Goal: Task Accomplishment & Management: Manage account settings

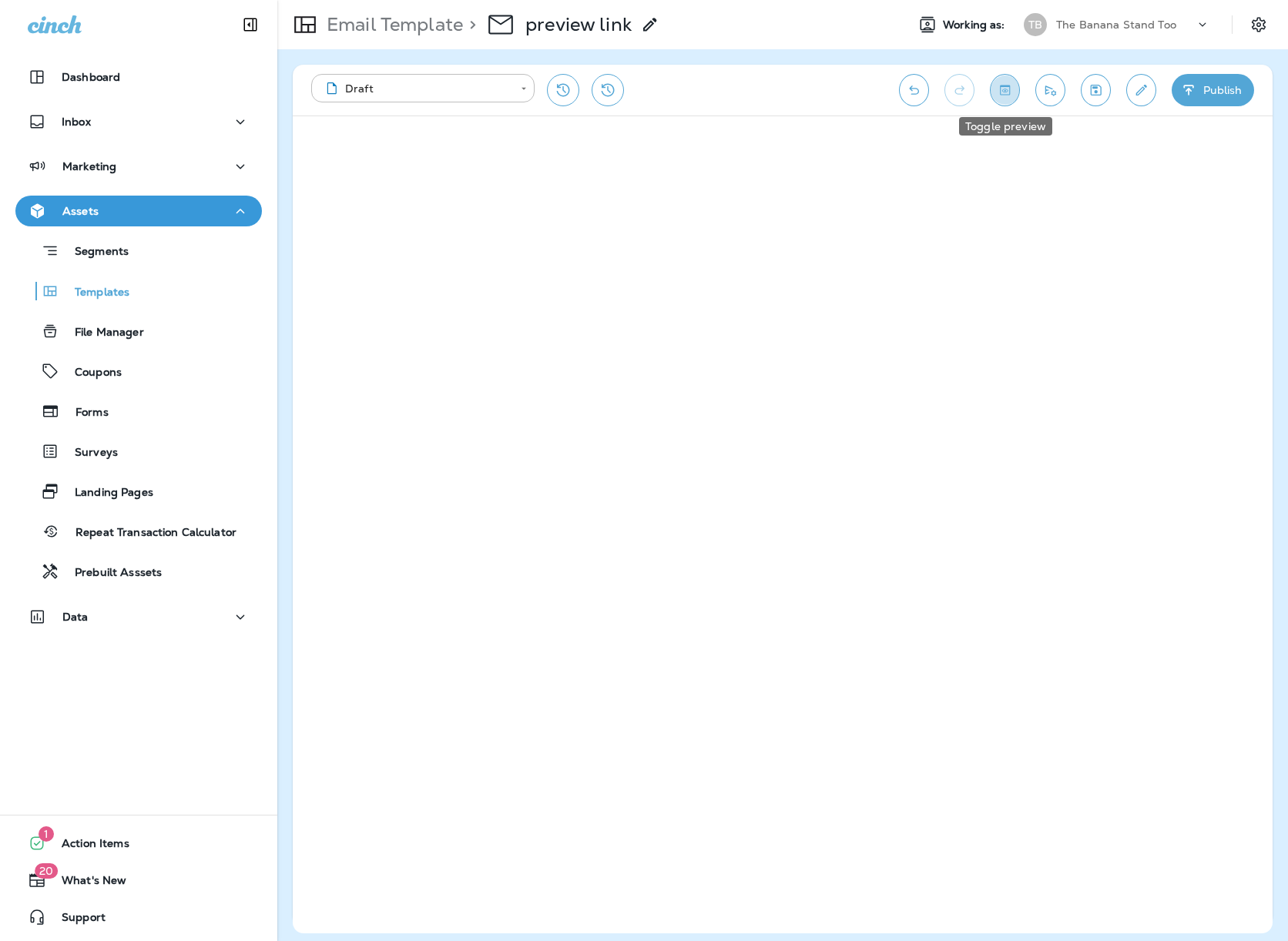
click at [1000, 89] on icon "Toggle preview" at bounding box center [1005, 90] width 16 height 15
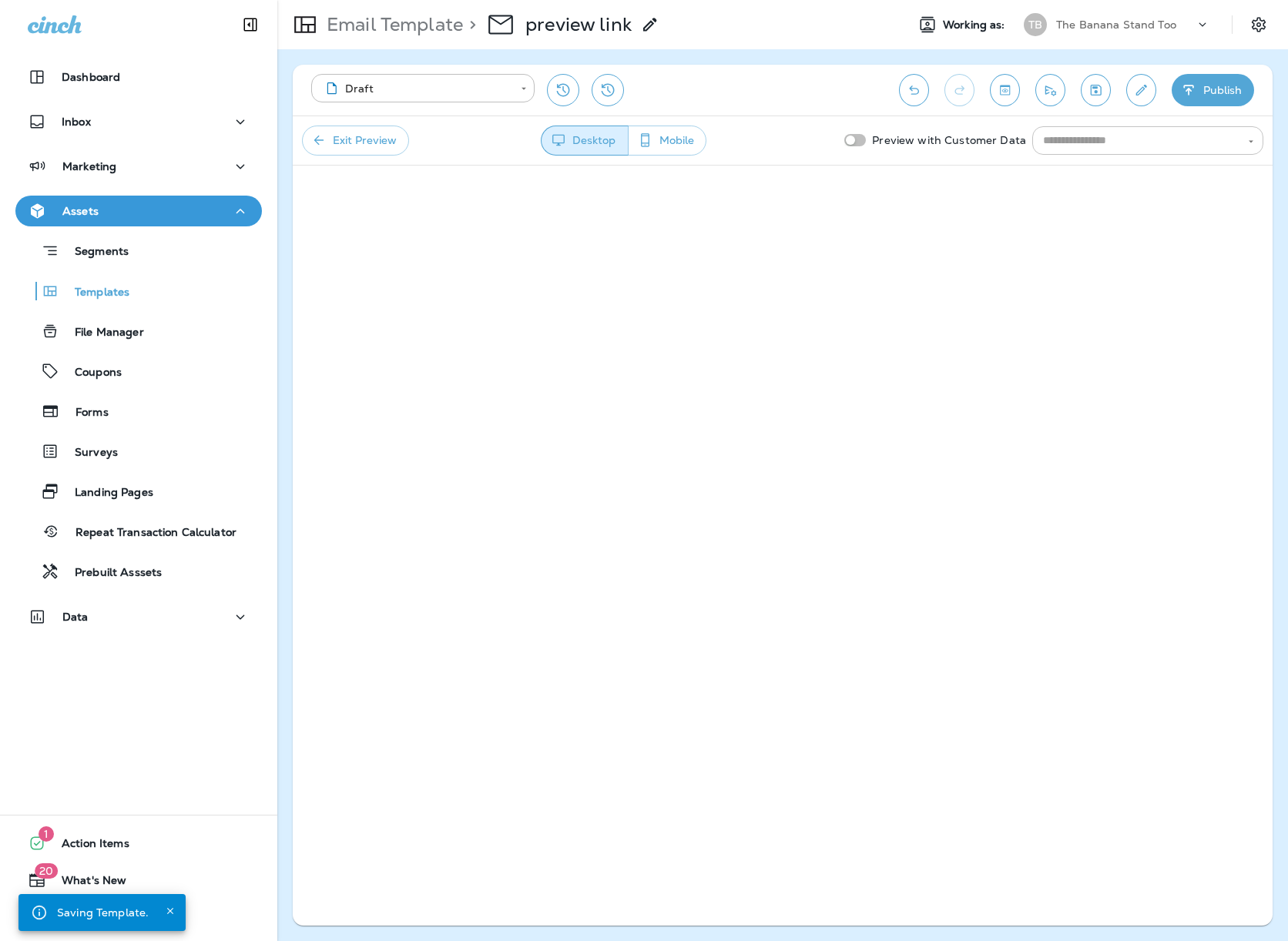
click at [1094, 138] on input "text" at bounding box center [1135, 140] width 197 height 20
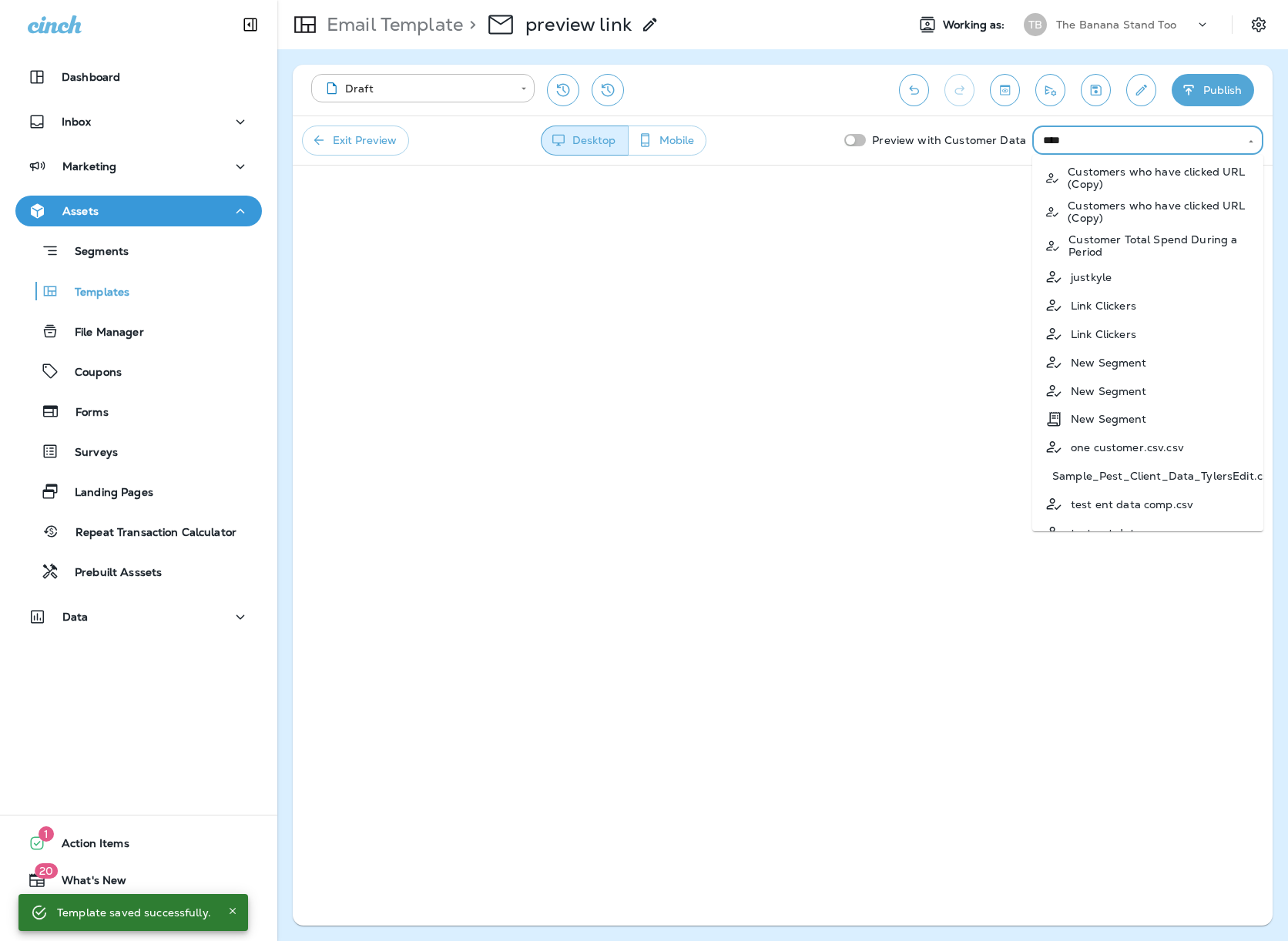
click at [1109, 280] on p "justkyle" at bounding box center [1091, 276] width 41 height 12
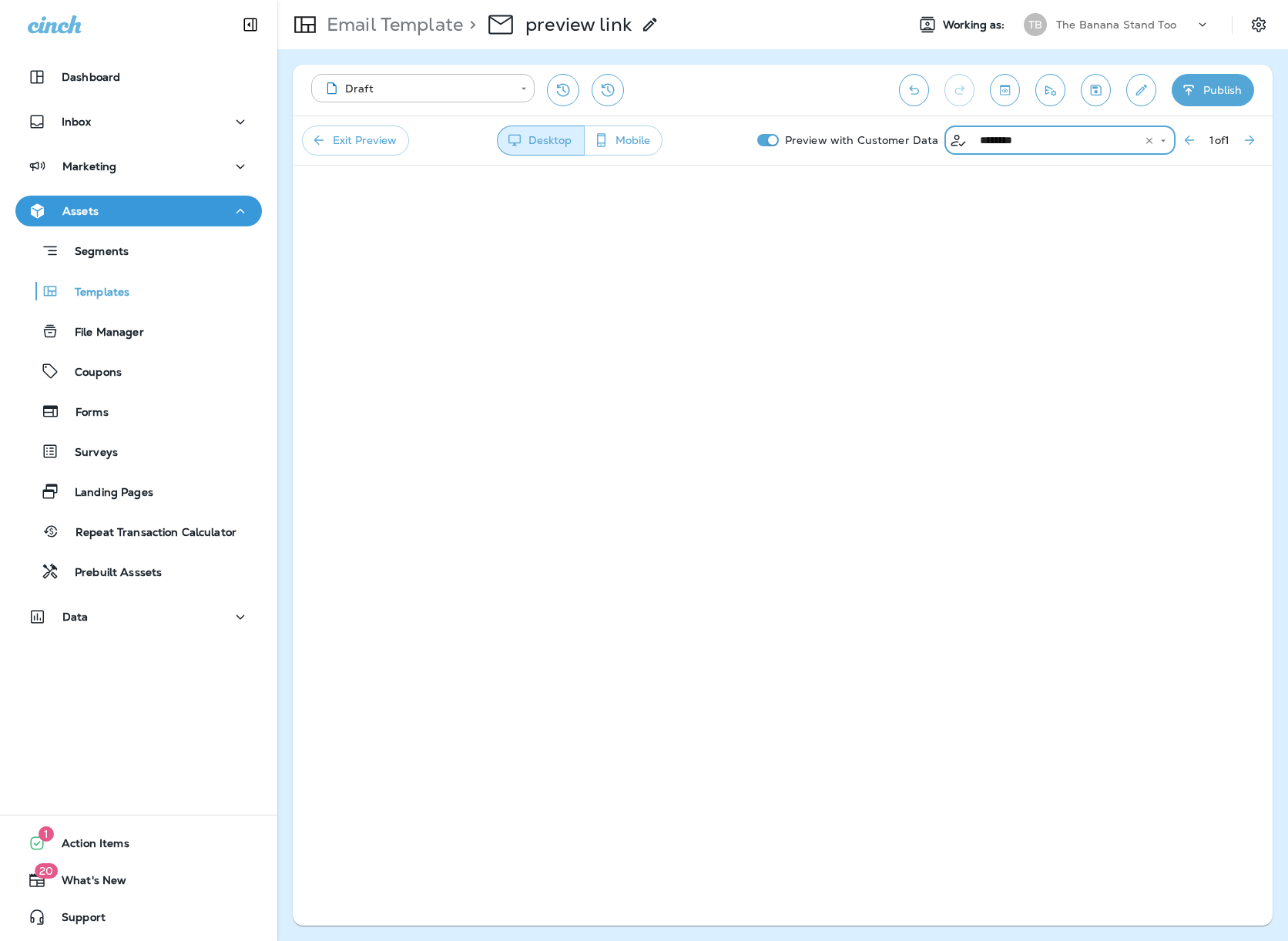
type input "********"
click at [167, 242] on div "Segments" at bounding box center [138, 250] width 234 height 24
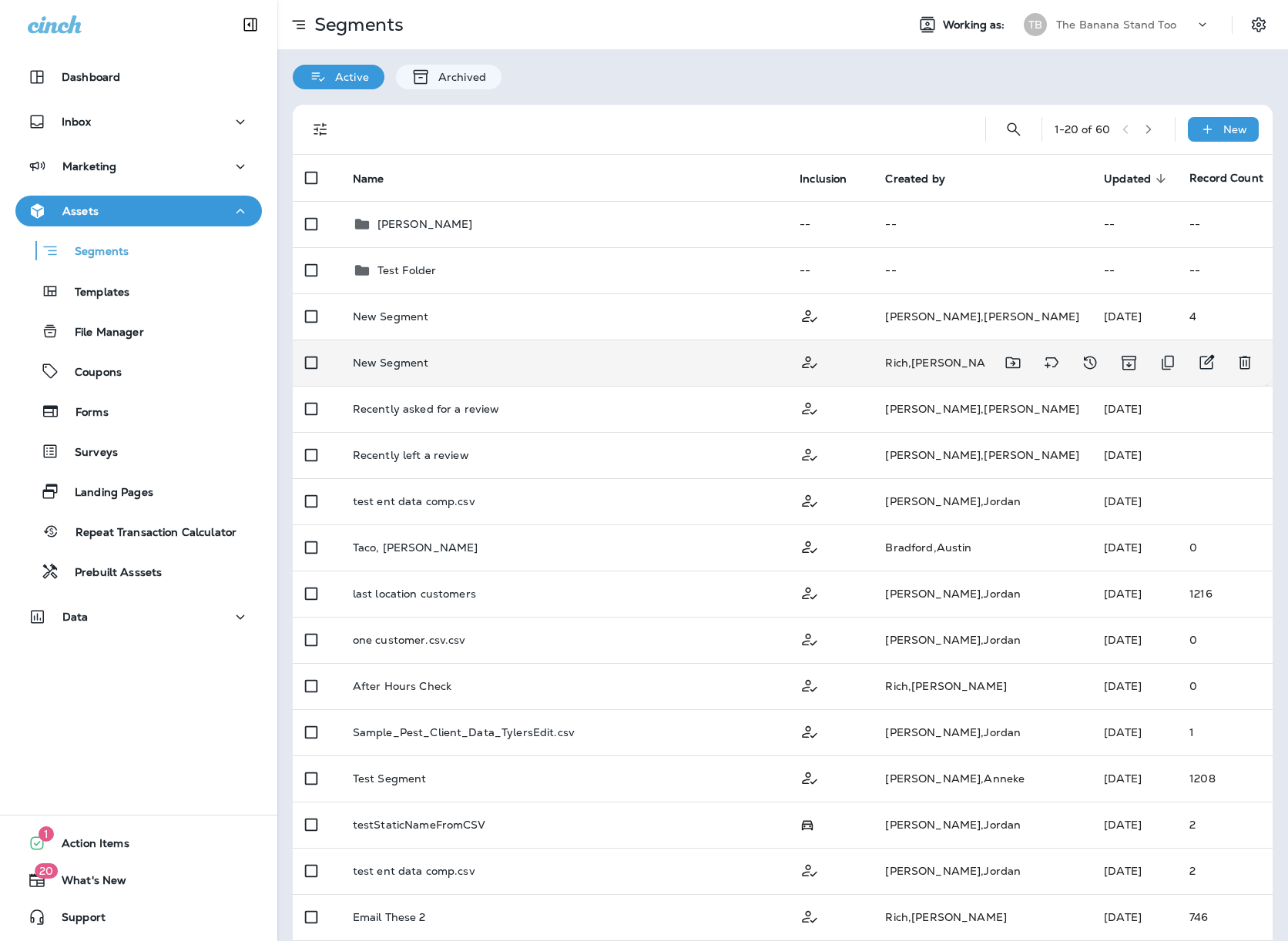
click at [436, 353] on td "New Segment" at bounding box center [564, 362] width 447 height 46
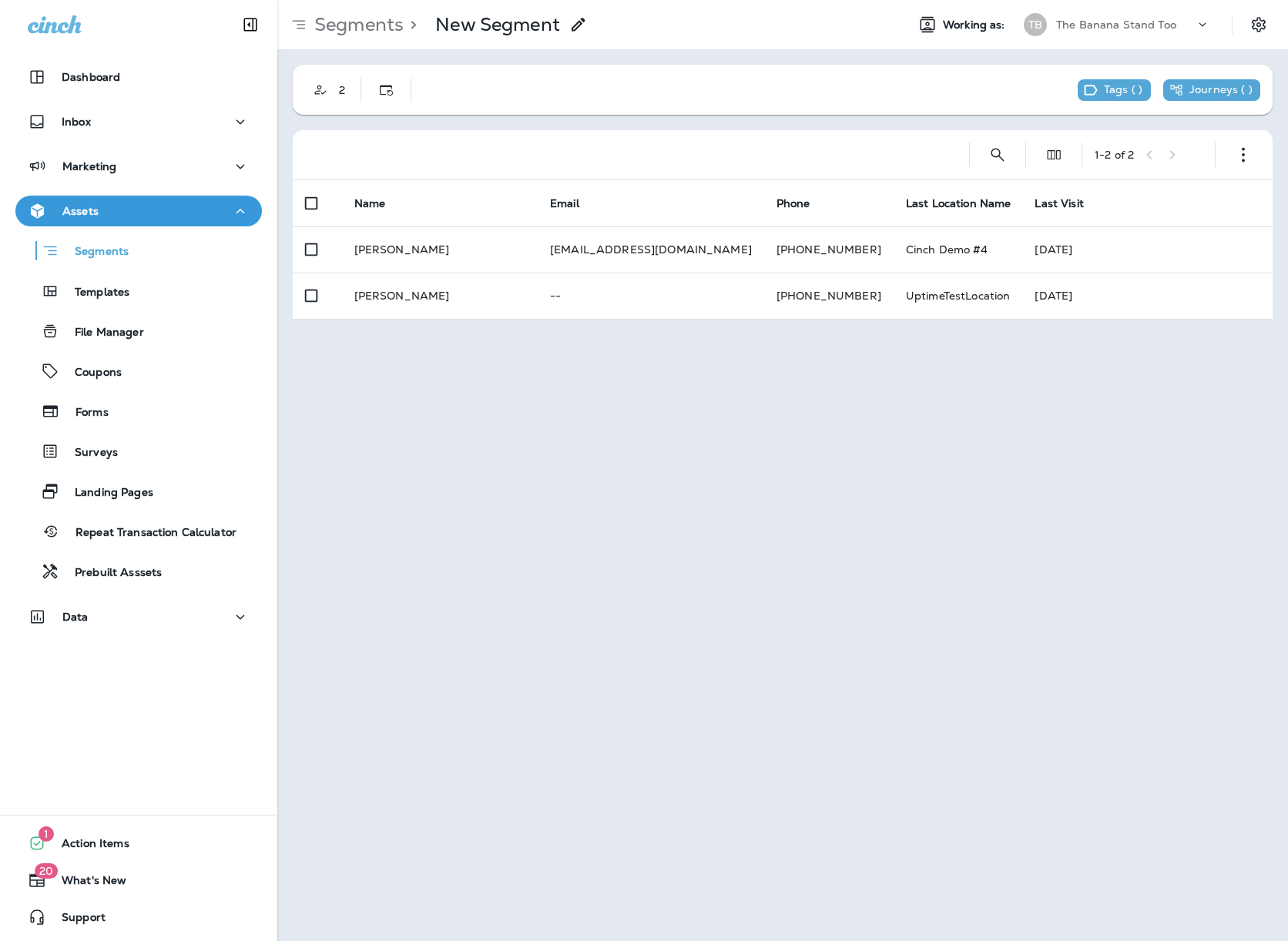
click at [325, 109] on div "2" at bounding box center [358, 90] width 131 height 43
click at [312, 101] on button "Customer Only" at bounding box center [321, 91] width 31 height 31
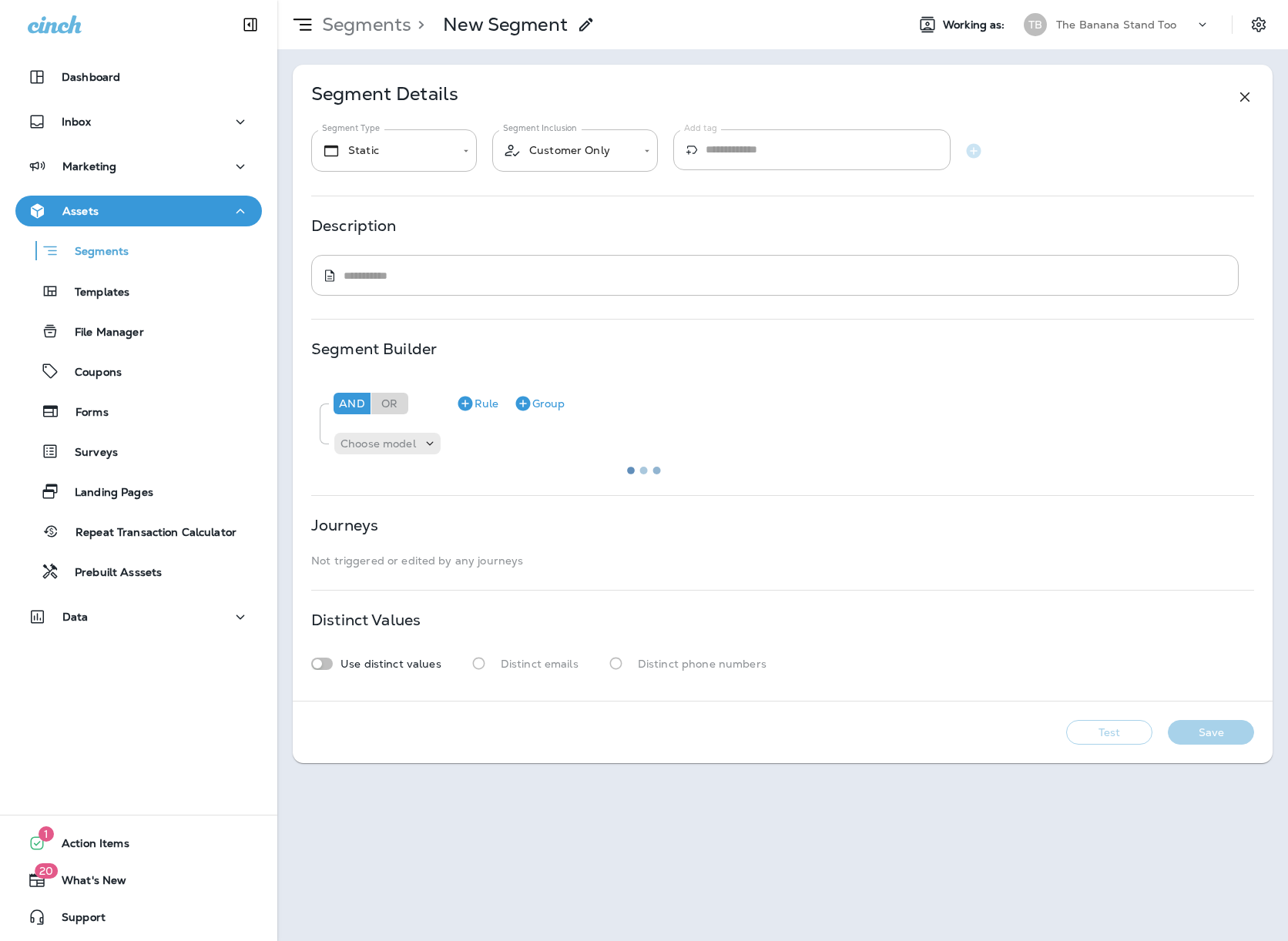
type input "*******"
click at [1032, 721] on div "Test Save" at bounding box center [782, 732] width 980 height 62
click at [969, 636] on div "Distinct Values Use distinct values Distinct emails Distinct phone numbers" at bounding box center [782, 645] width 943 height 64
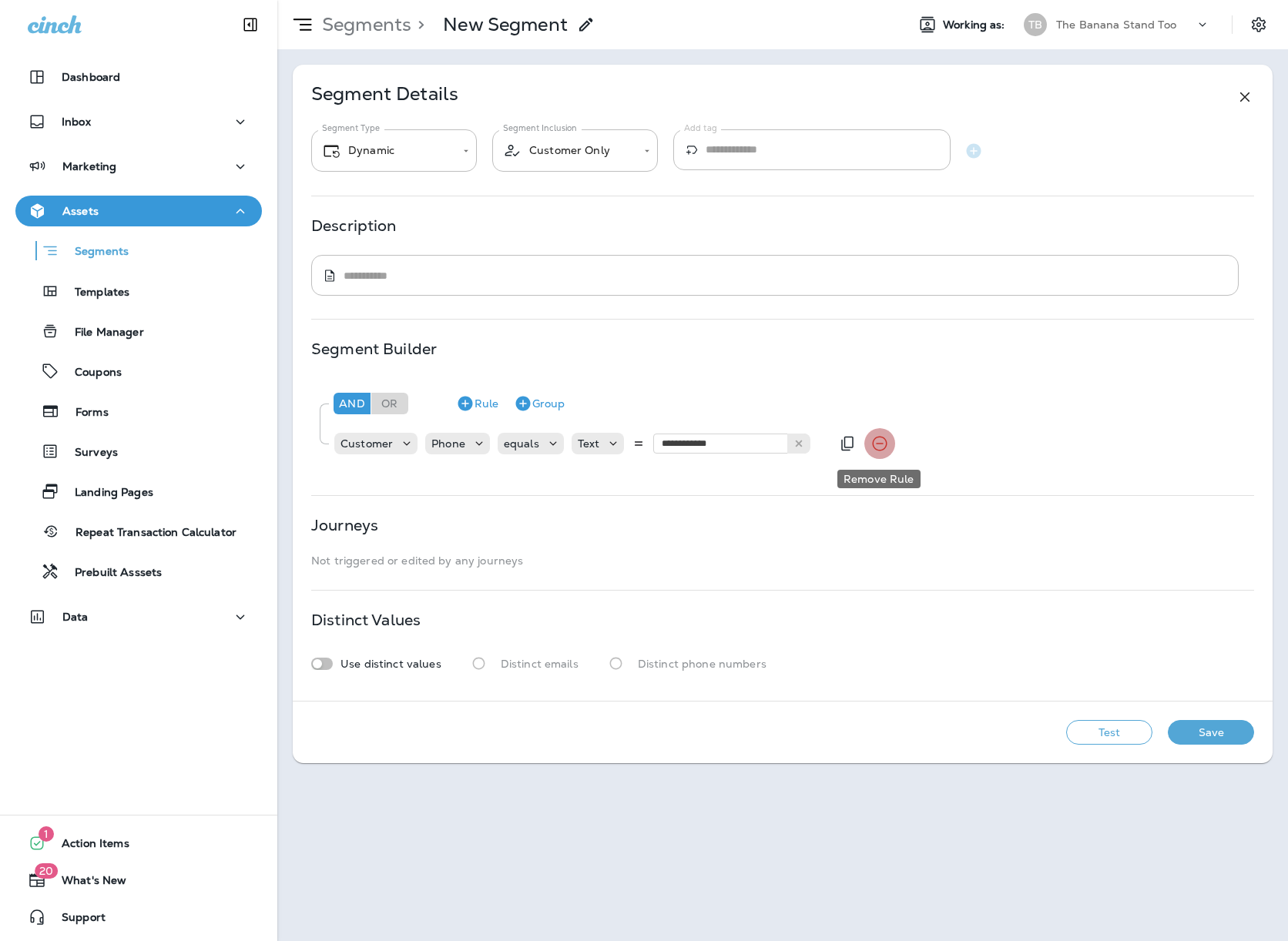
click at [884, 440] on icon "Remove Rule" at bounding box center [879, 443] width 19 height 19
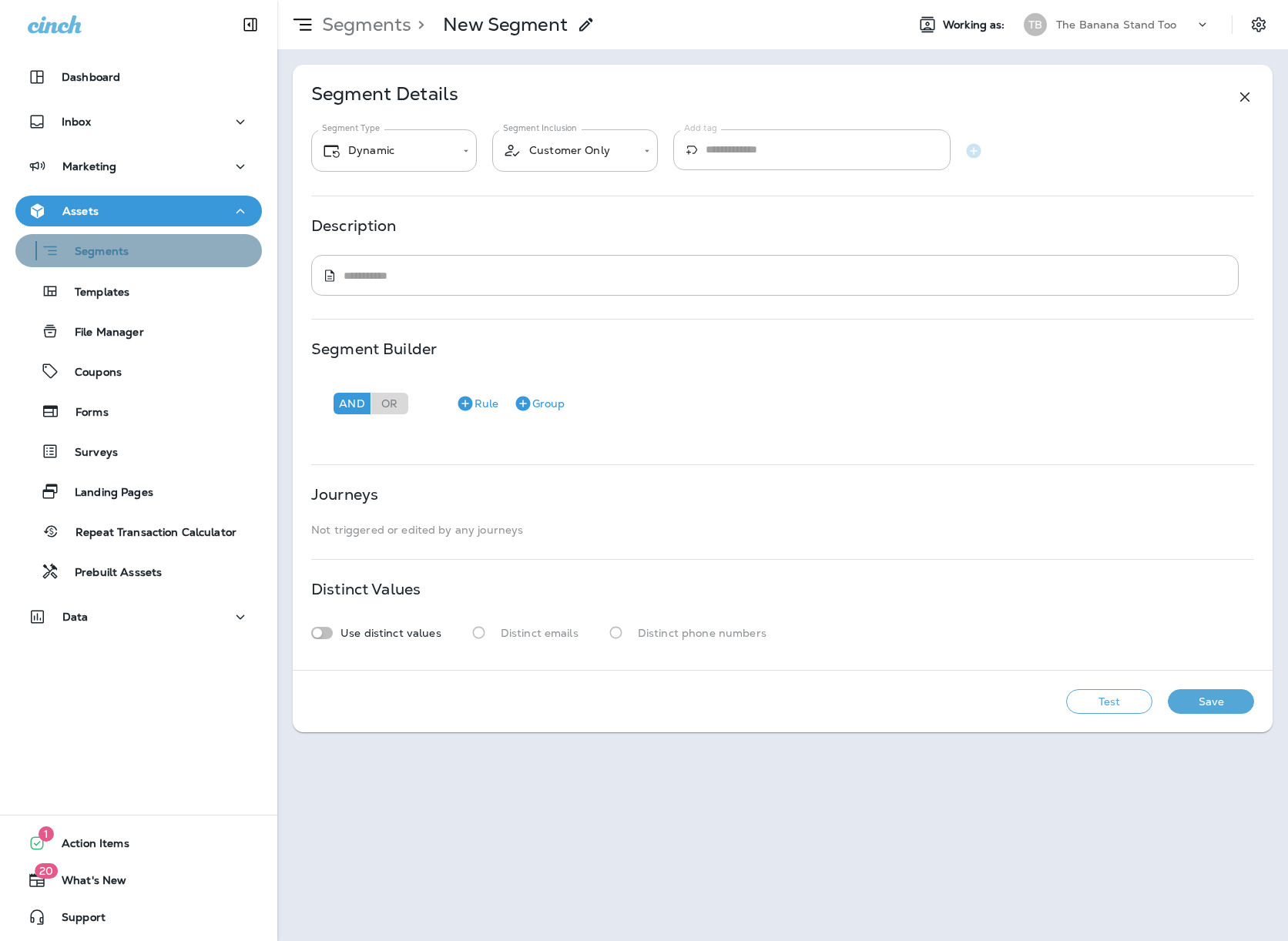
click at [152, 264] on button "Segments" at bounding box center [139, 250] width 246 height 33
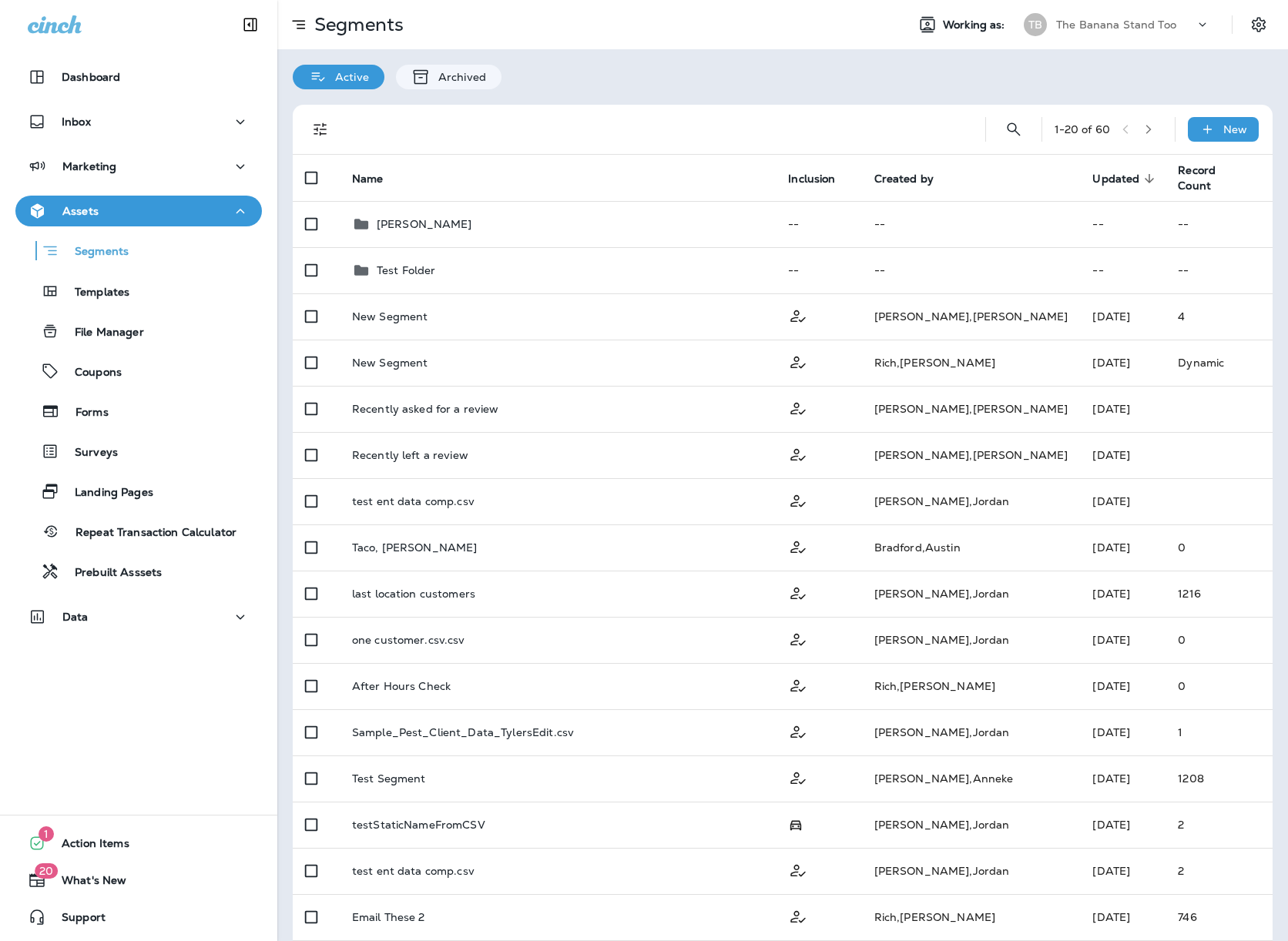
click at [409, 107] on div at bounding box center [654, 129] width 613 height 49
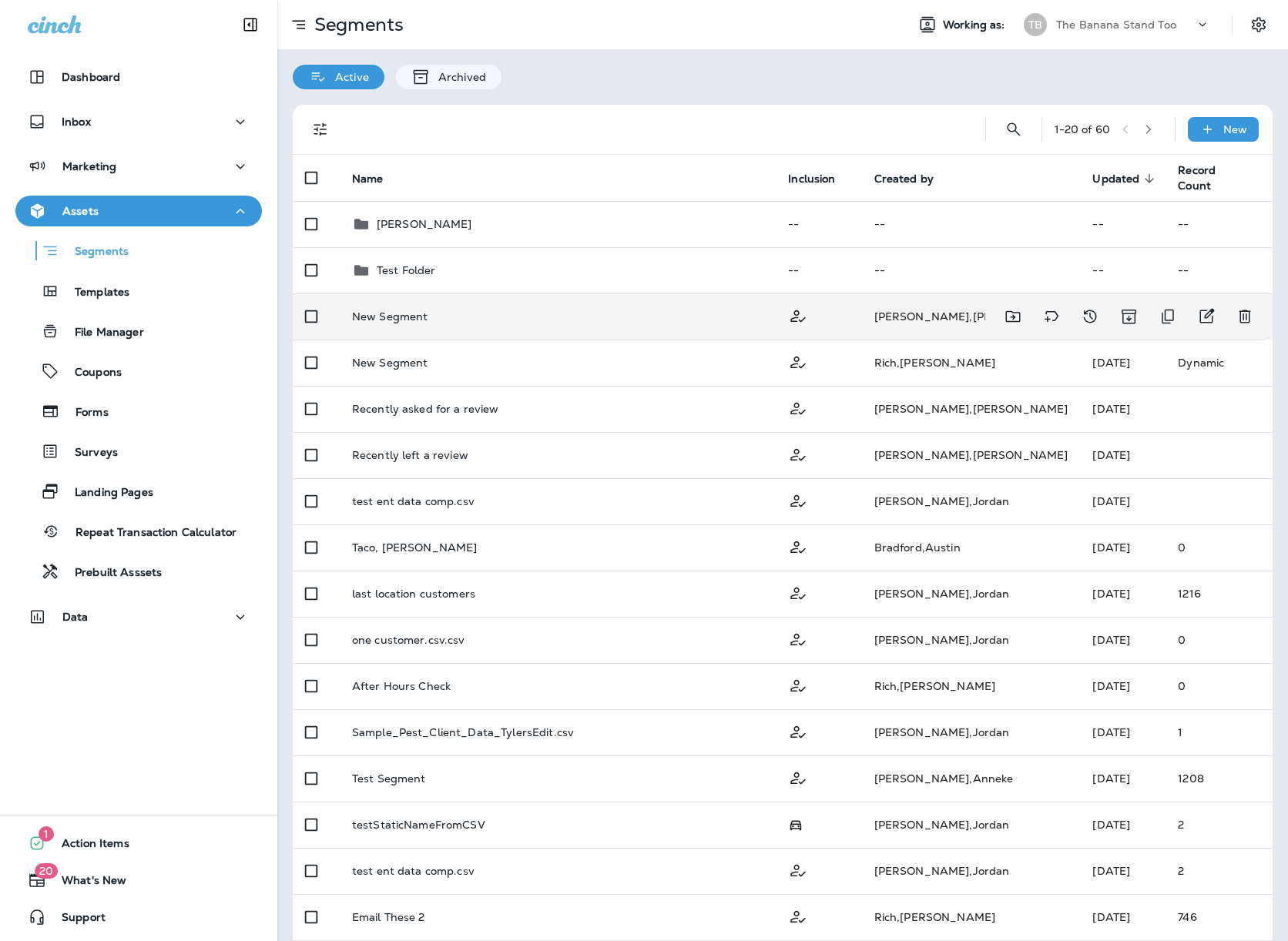
click at [401, 313] on p "New Segment" at bounding box center [389, 316] width 76 height 12
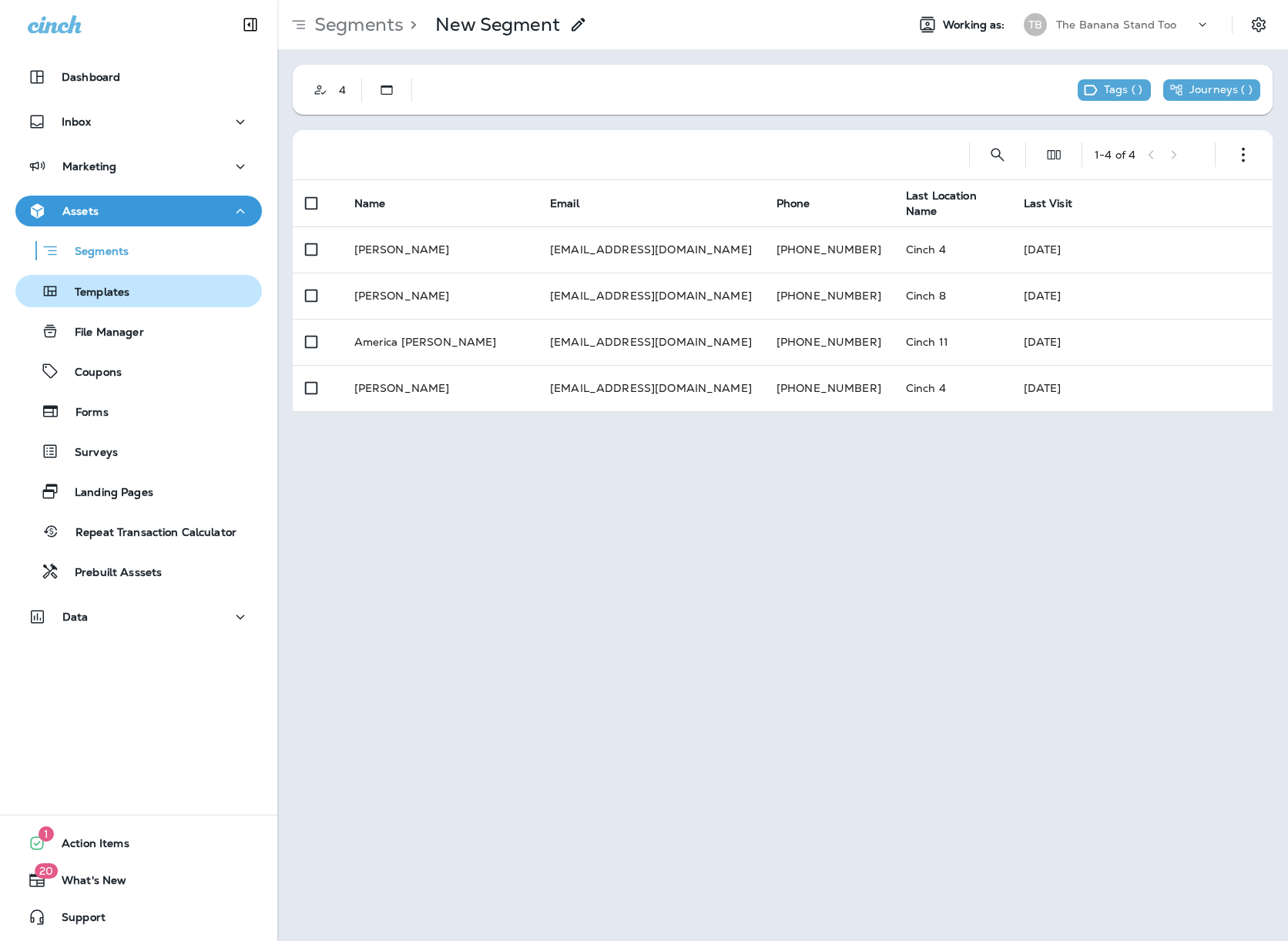
click at [162, 298] on div "Templates" at bounding box center [138, 291] width 234 height 23
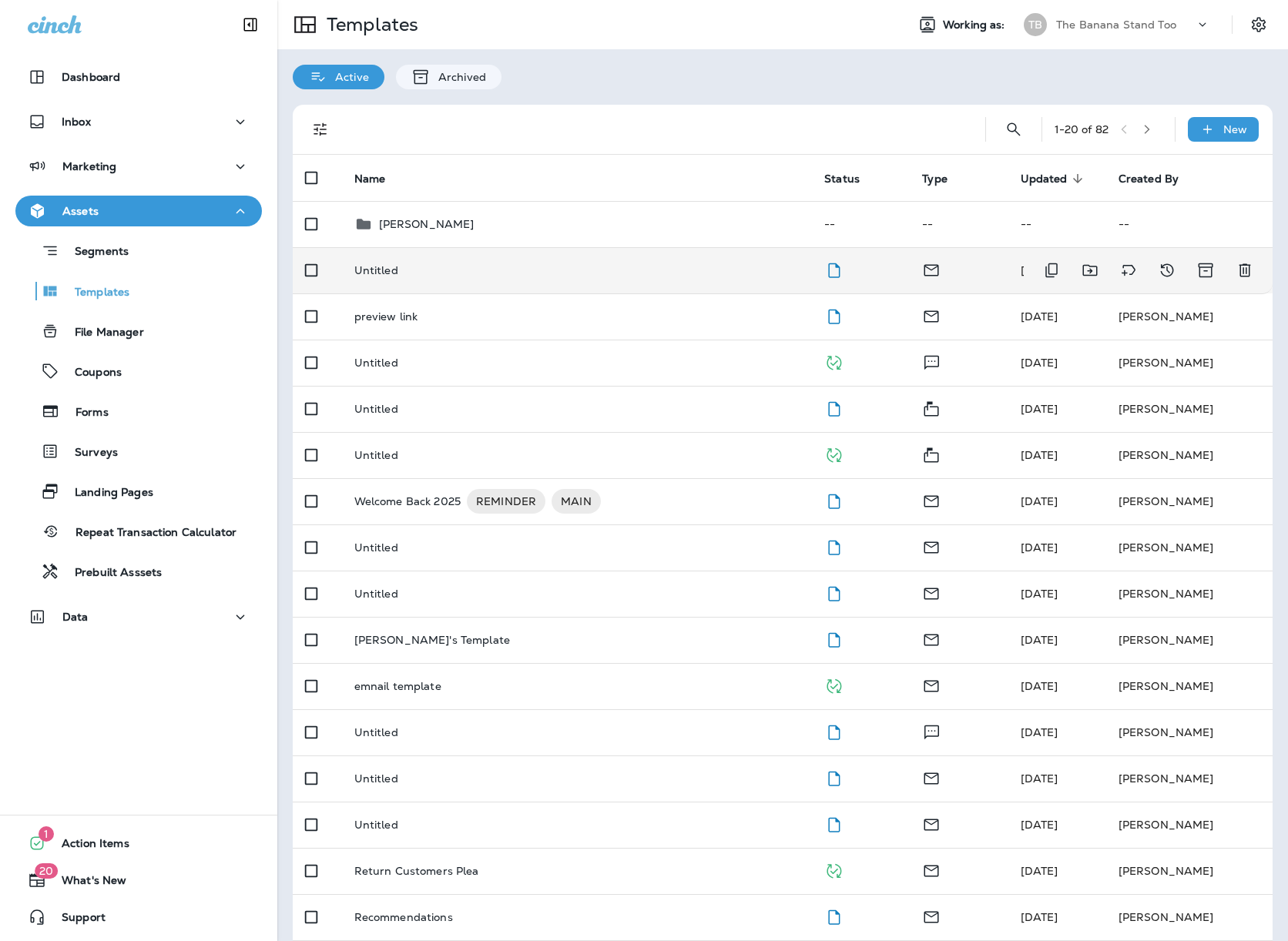
click at [521, 278] on td "Untitled" at bounding box center [577, 270] width 471 height 46
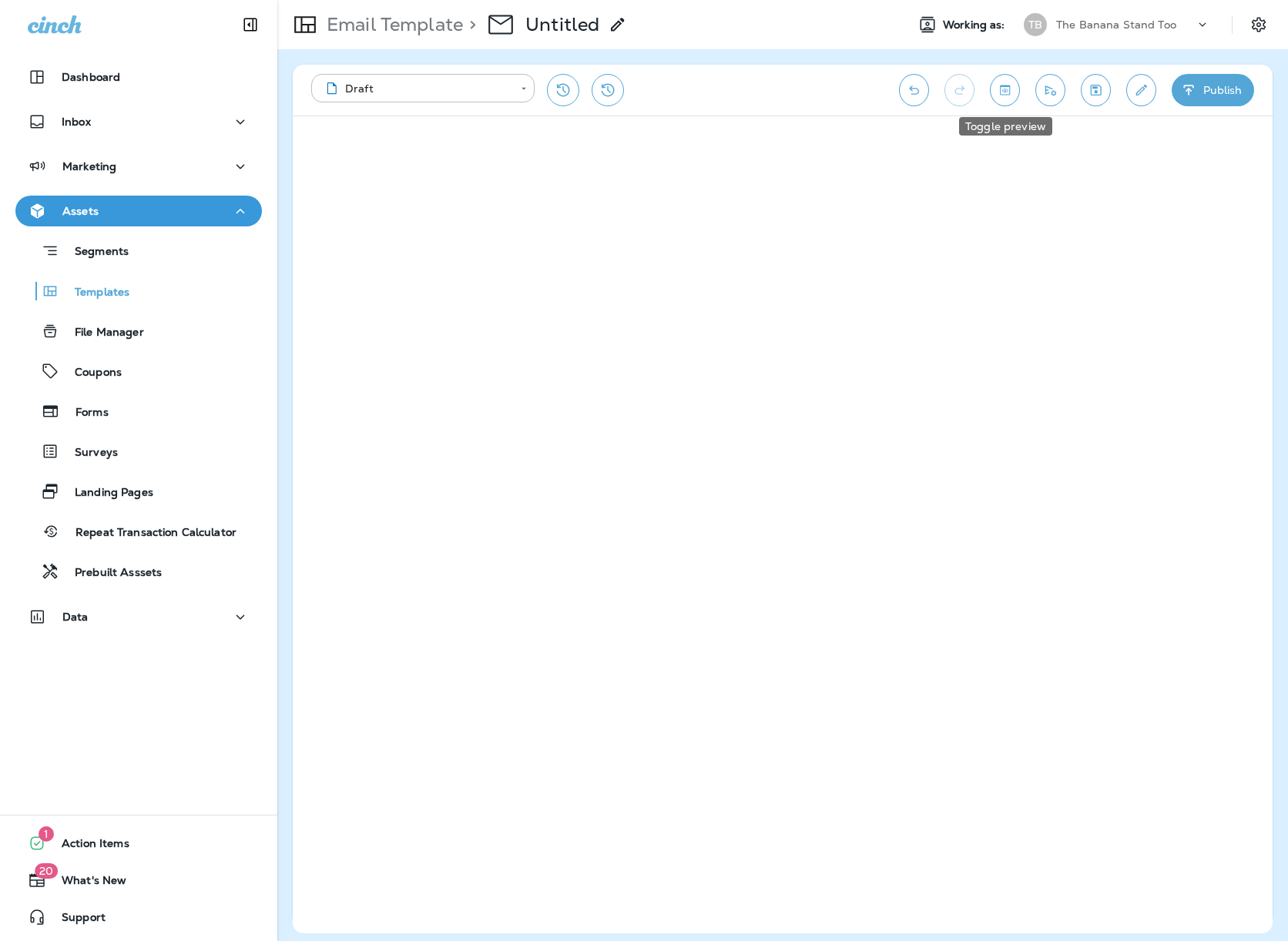
click at [1012, 90] on icon "Toggle preview" at bounding box center [1005, 90] width 16 height 15
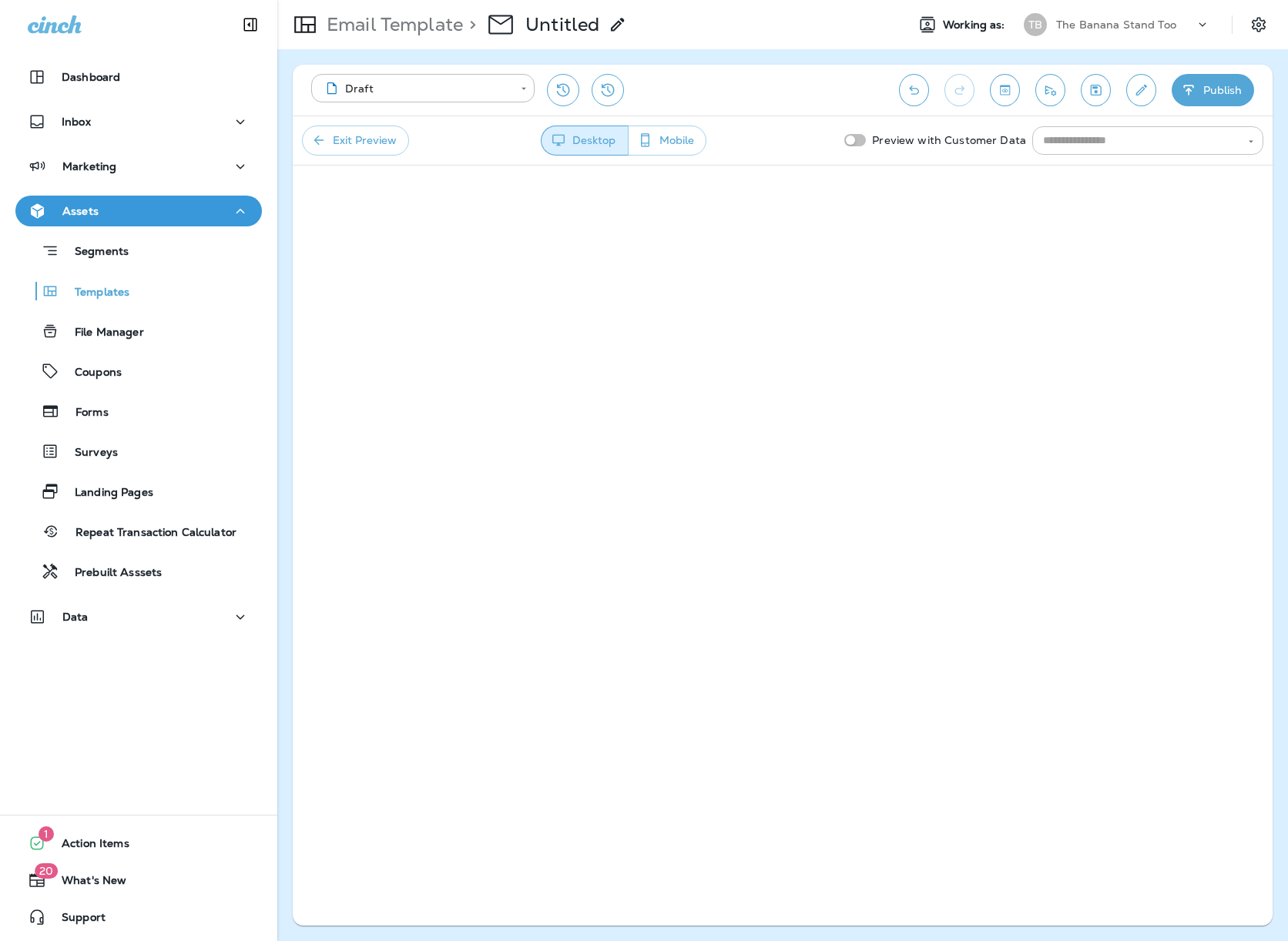
click at [1139, 132] on input "text" at bounding box center [1135, 140] width 197 height 20
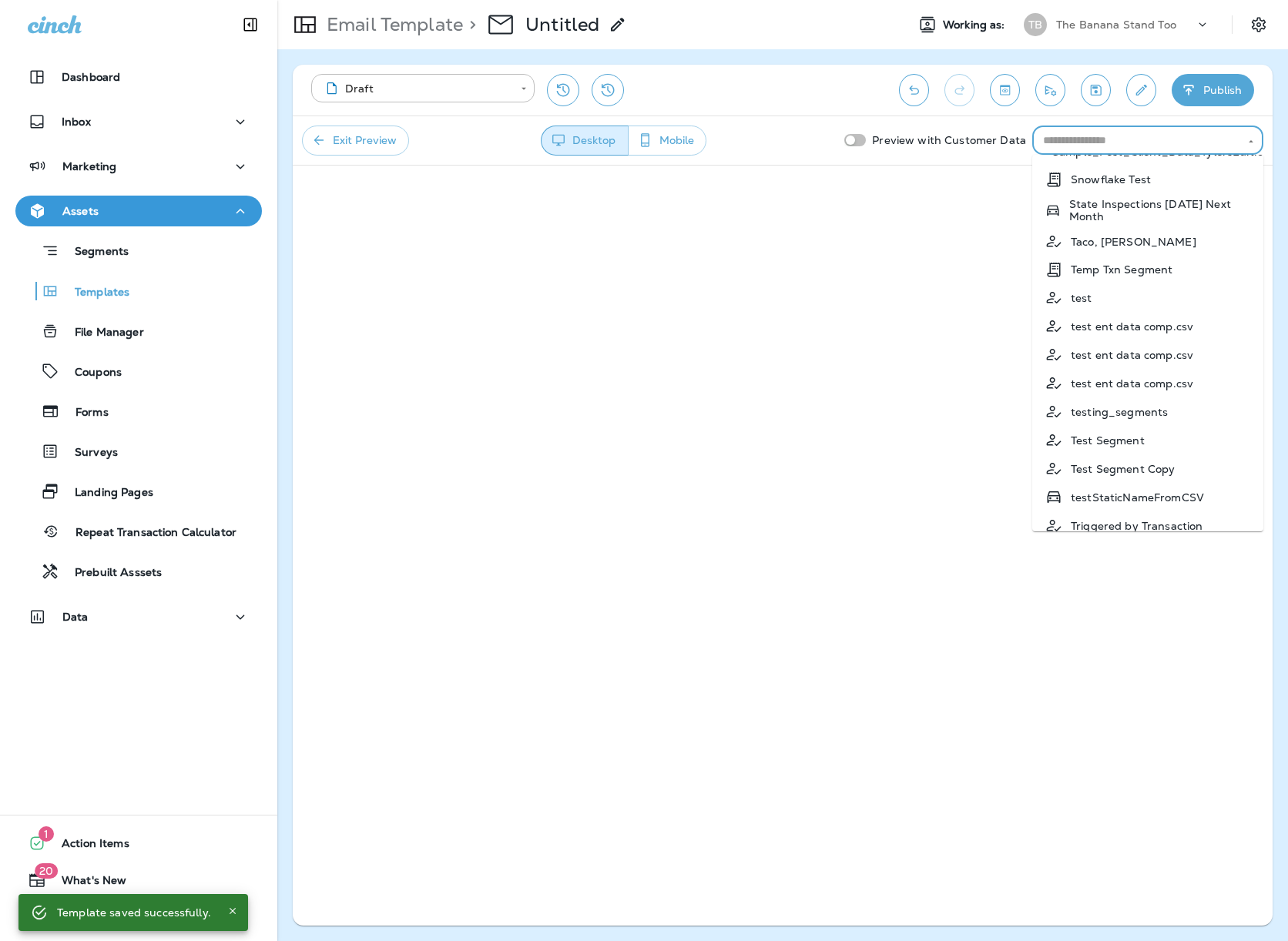
scroll to position [1815, 0]
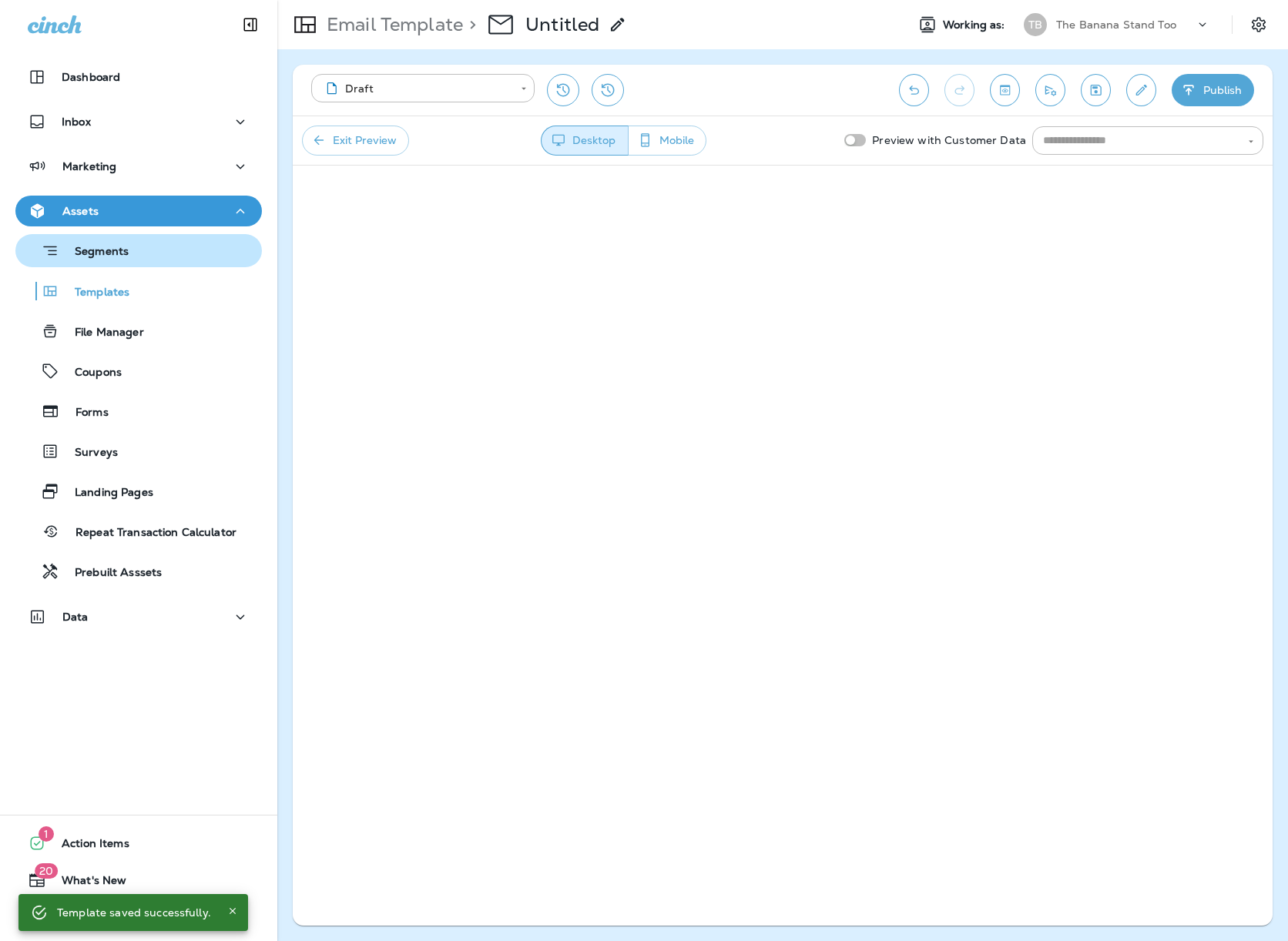
click at [118, 260] on div "Segments" at bounding box center [74, 250] width 107 height 24
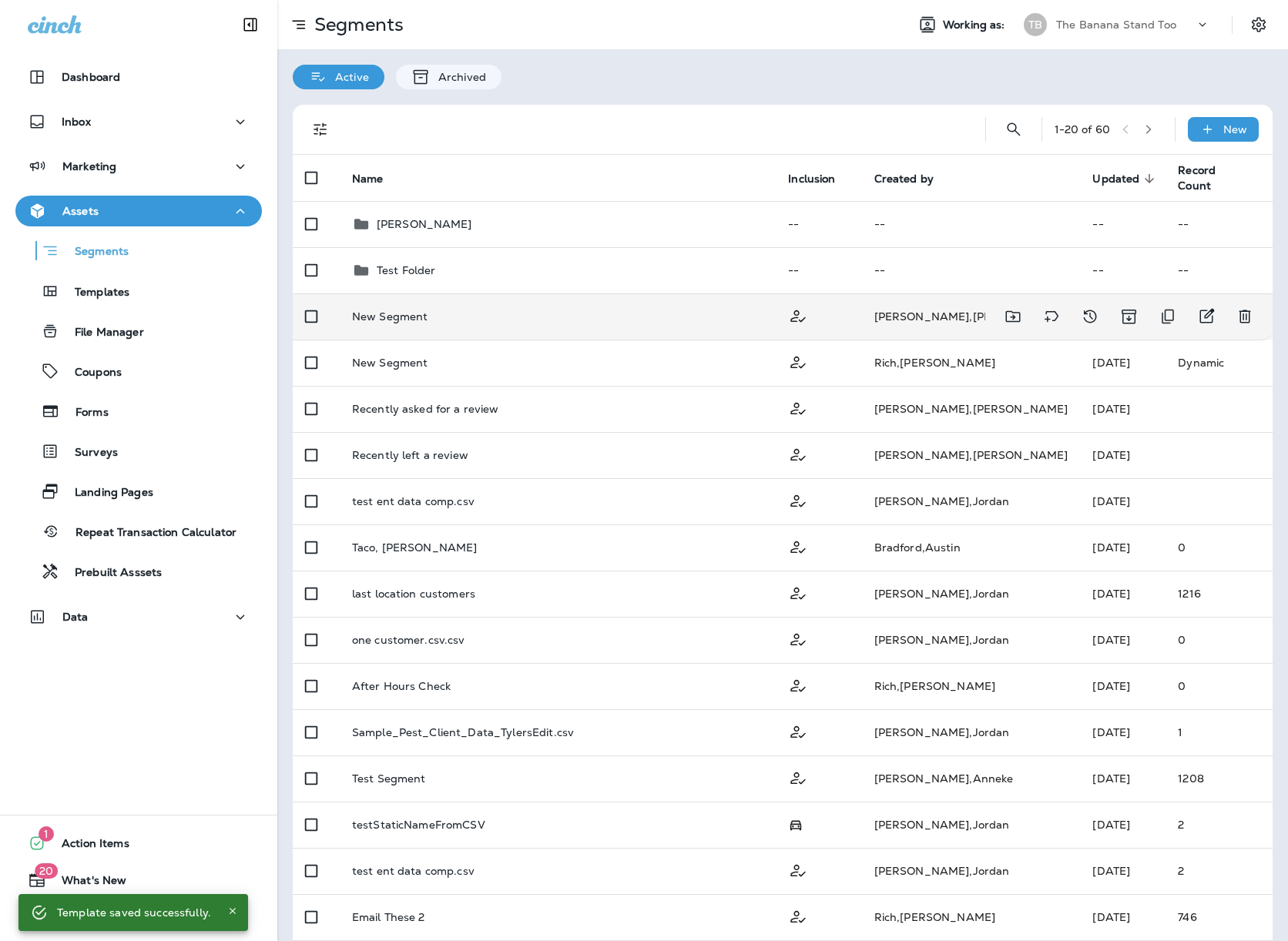
click at [453, 315] on div "New Segment" at bounding box center [557, 316] width 412 height 12
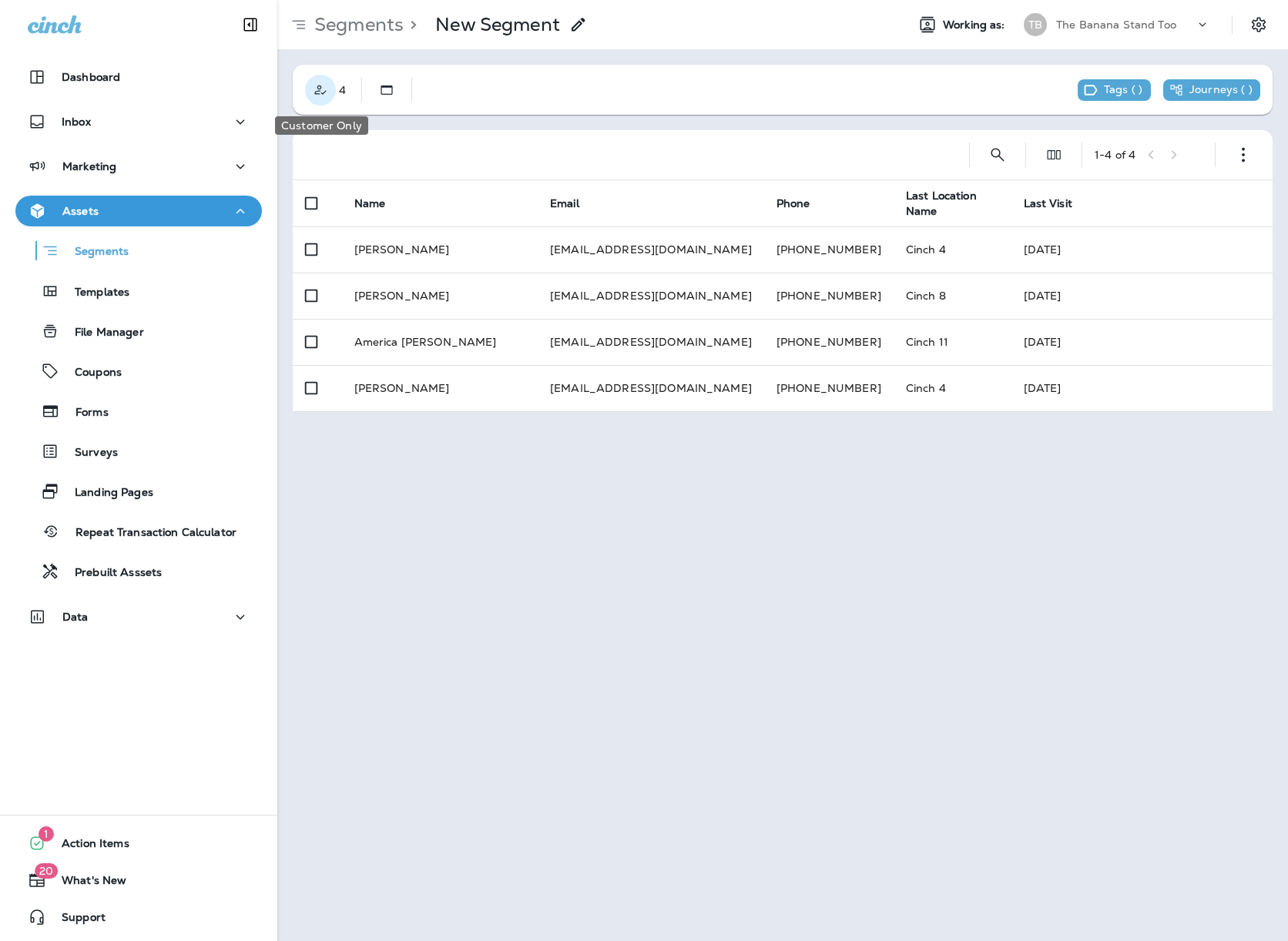
click at [328, 92] on button "Customer Only" at bounding box center [321, 91] width 31 height 31
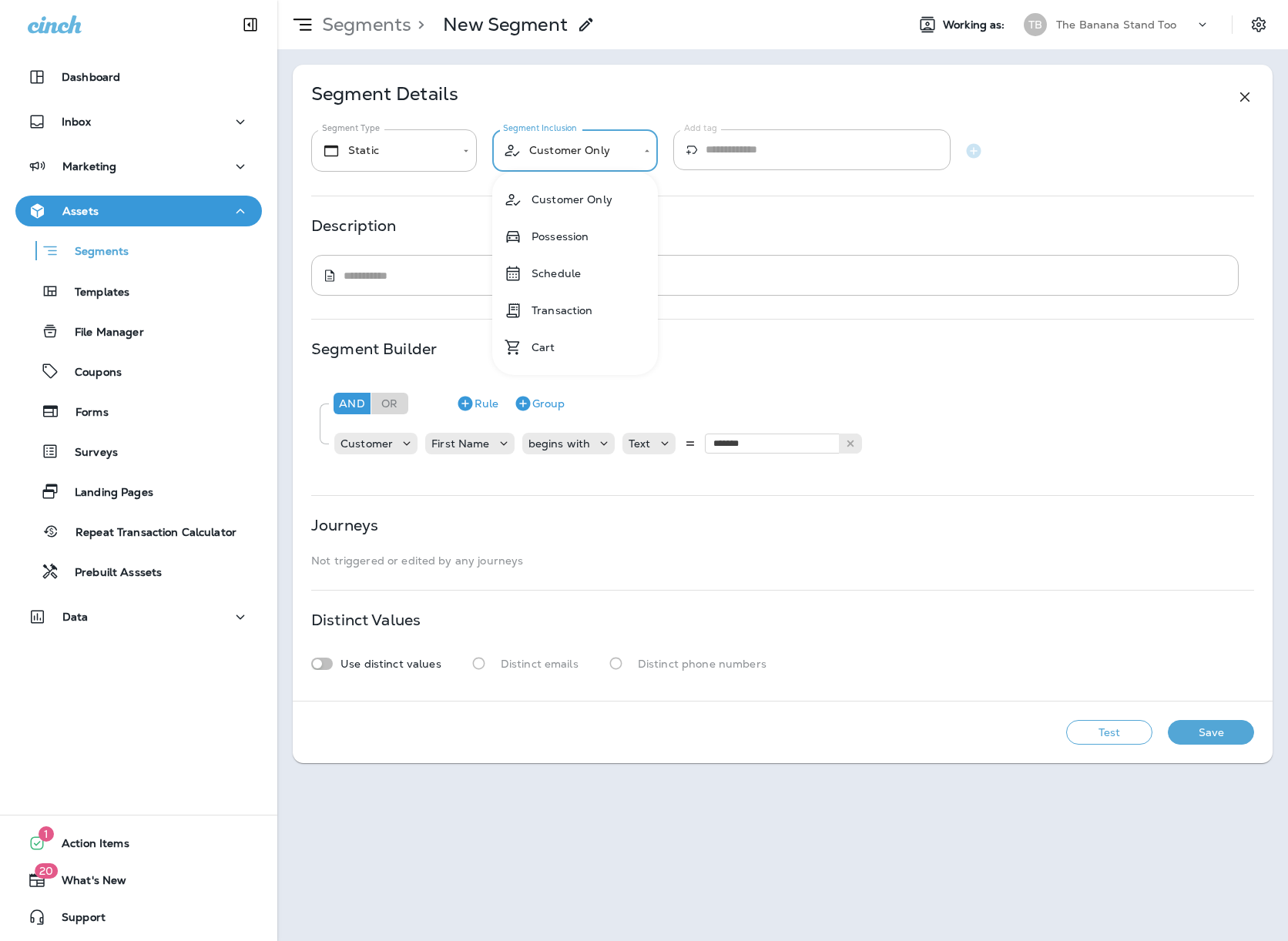
click at [538, 0] on body "**********" at bounding box center [644, 0] width 1288 height 0
click at [609, 90] on div at bounding box center [644, 470] width 1288 height 941
click at [355, 187] on div "**********" at bounding box center [782, 382] width 980 height 636
click at [312, 55] on div "**********" at bounding box center [782, 413] width 1011 height 729
